Goal: Transaction & Acquisition: Purchase product/service

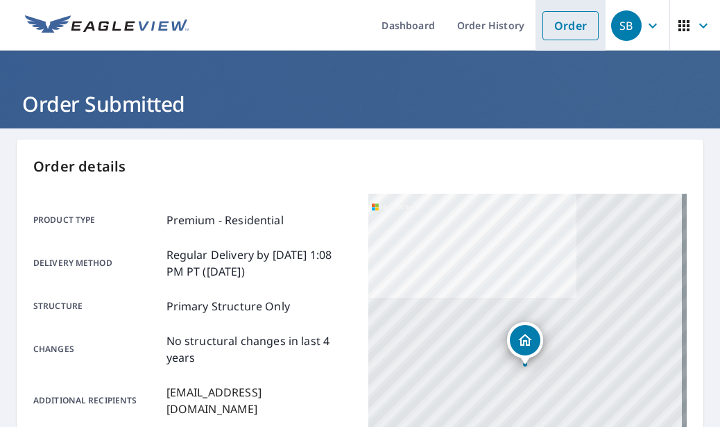
click at [567, 29] on link "Order" at bounding box center [571, 25] width 56 height 29
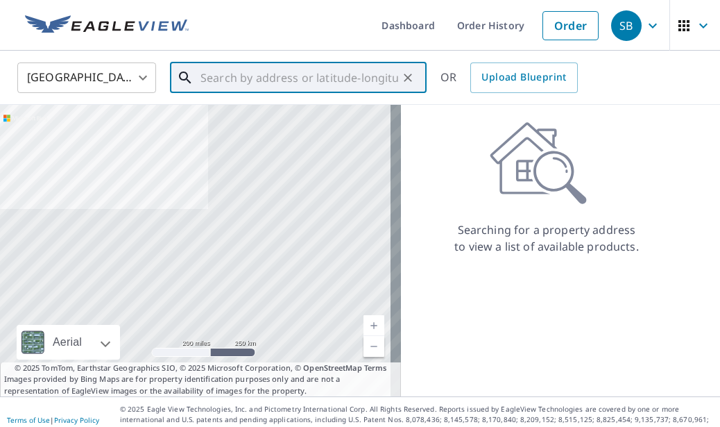
click at [335, 73] on input "text" at bounding box center [300, 77] width 198 height 39
paste input "[STREET_ADDRESS][PERSON_NAME]"
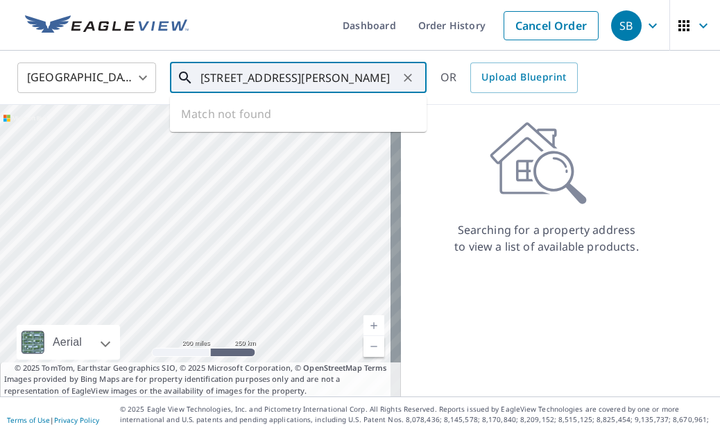
scroll to position [0, 22]
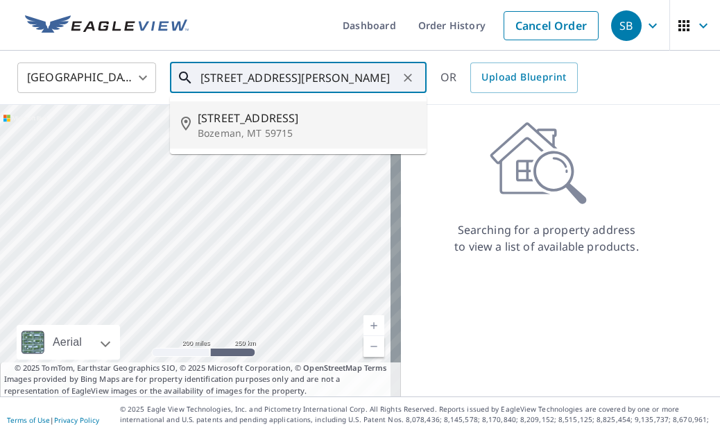
click at [274, 133] on p "Bozeman, MT 59715" at bounding box center [307, 133] width 218 height 14
type input "[STREET_ADDRESS][PERSON_NAME]"
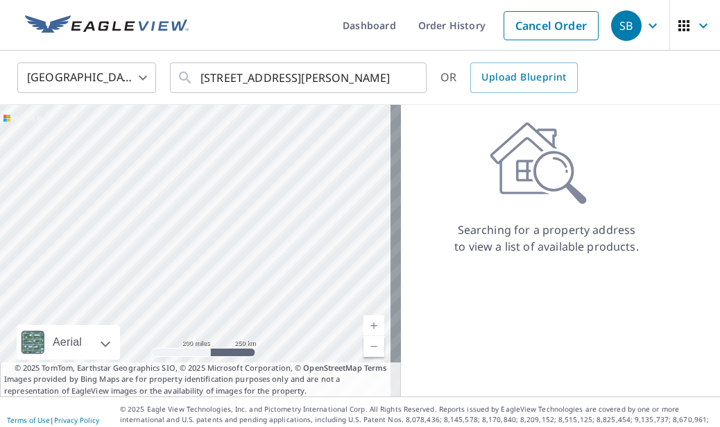
scroll to position [0, 0]
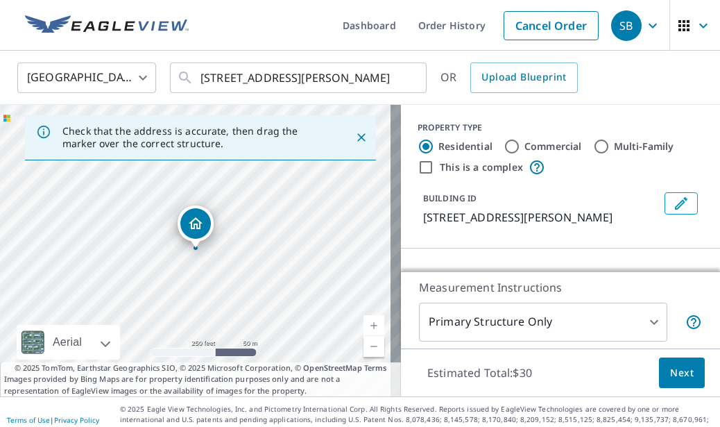
click at [671, 376] on span "Next" at bounding box center [683, 372] width 24 height 17
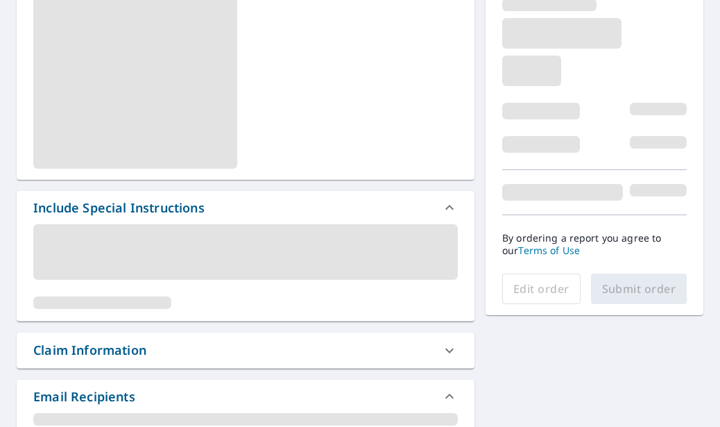
scroll to position [347, 0]
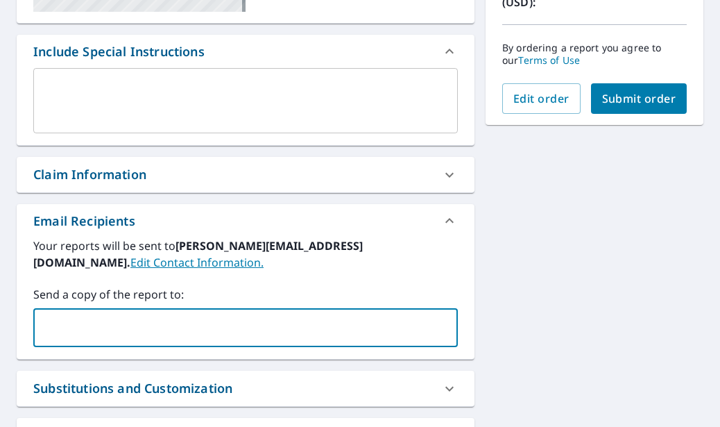
click at [244, 332] on input "text" at bounding box center [235, 327] width 391 height 26
type input "[EMAIL_ADDRESS][DOMAIN_NAME]"
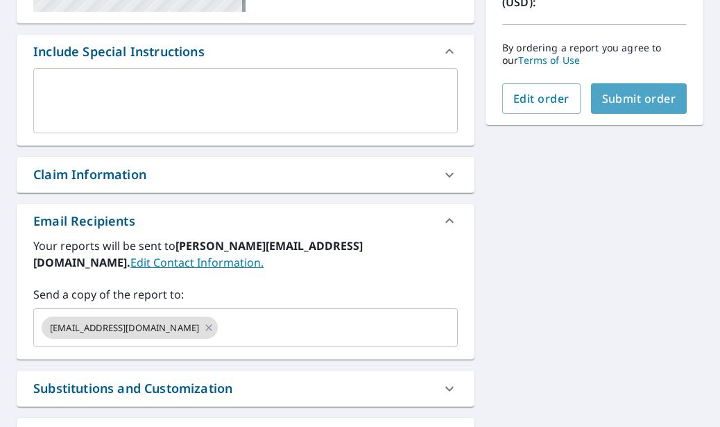
click at [632, 101] on span "Submit order" at bounding box center [639, 98] width 74 height 15
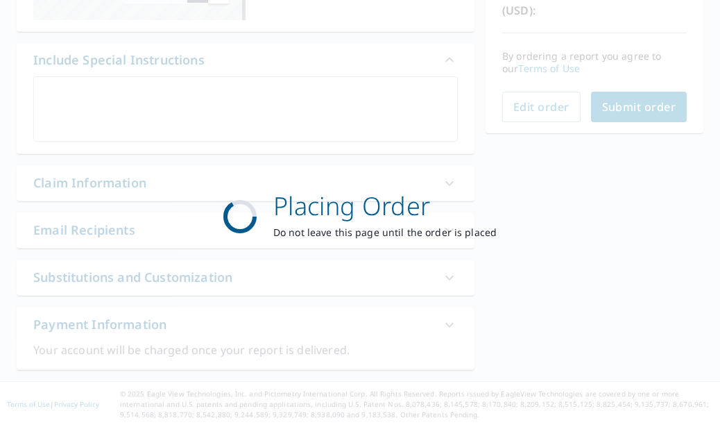
scroll to position [339, 0]
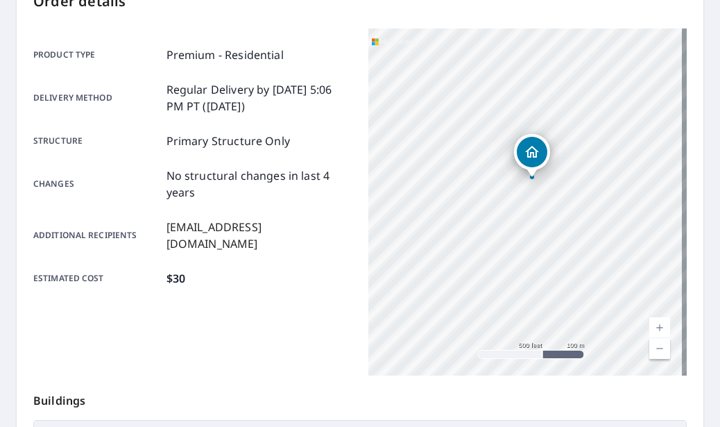
scroll to position [61, 0]
